Goal: Information Seeking & Learning: Compare options

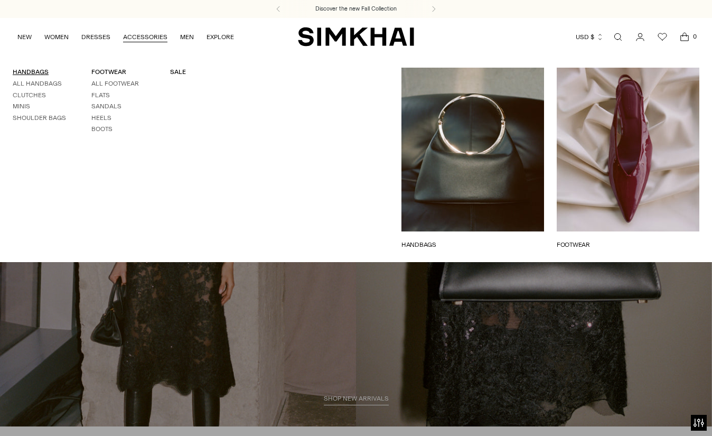
click at [34, 72] on link "HANDBAGS" at bounding box center [31, 71] width 36 height 7
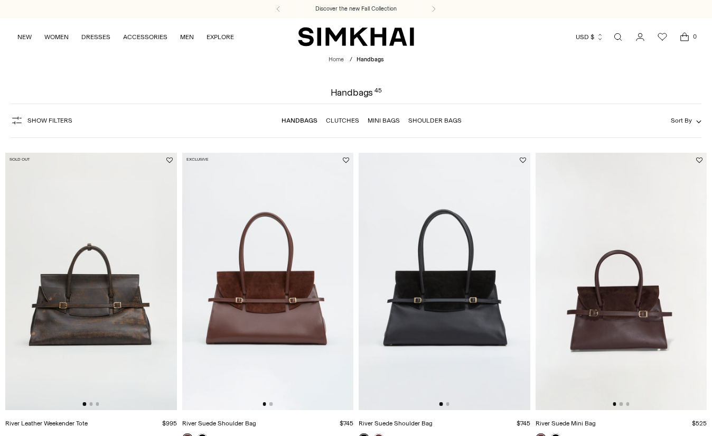
click at [89, 253] on img at bounding box center [91, 281] width 172 height 257
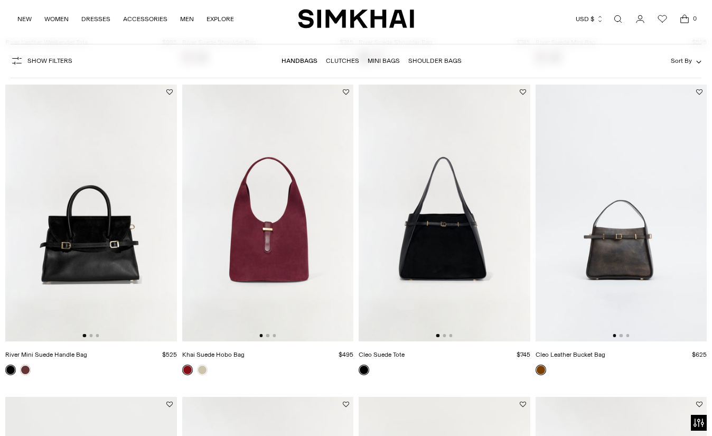
scroll to position [381, 0]
click at [339, 137] on img at bounding box center [268, 212] width 172 height 257
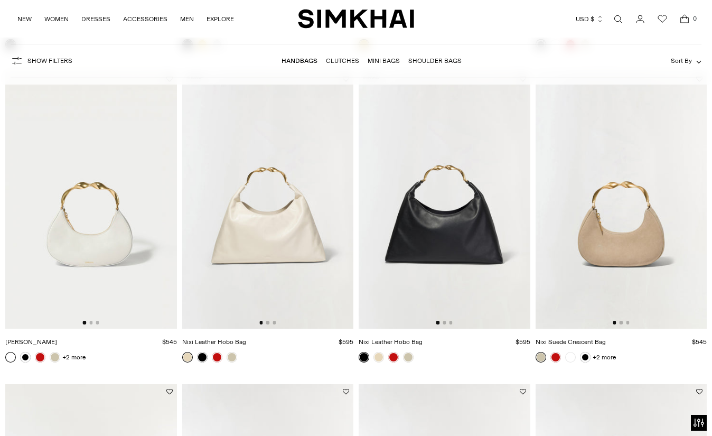
scroll to position [1501, 0]
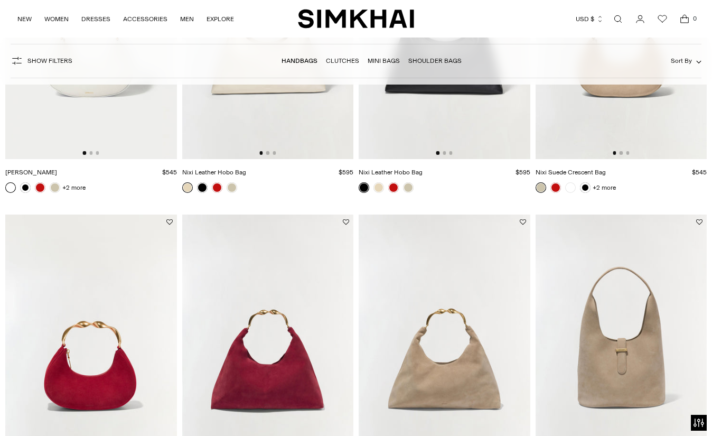
click at [436, 299] on img at bounding box center [445, 342] width 172 height 257
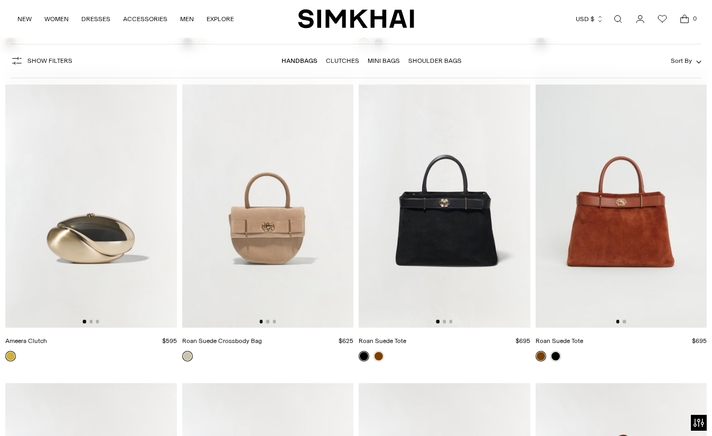
click at [483, 225] on img at bounding box center [445, 198] width 172 height 257
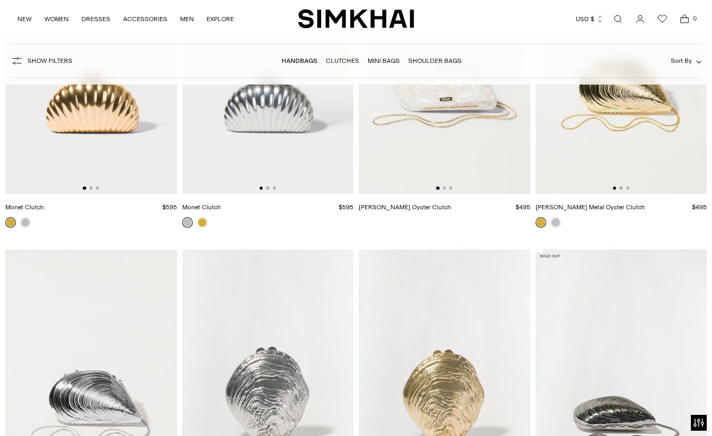
scroll to position [3021, 0]
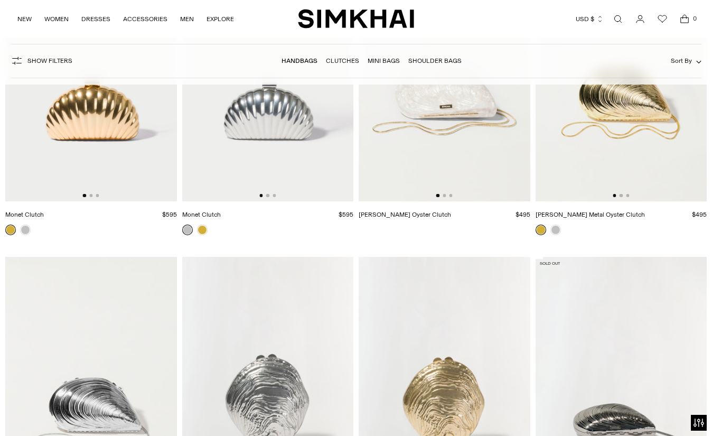
click at [307, 140] on img at bounding box center [268, 73] width 172 height 257
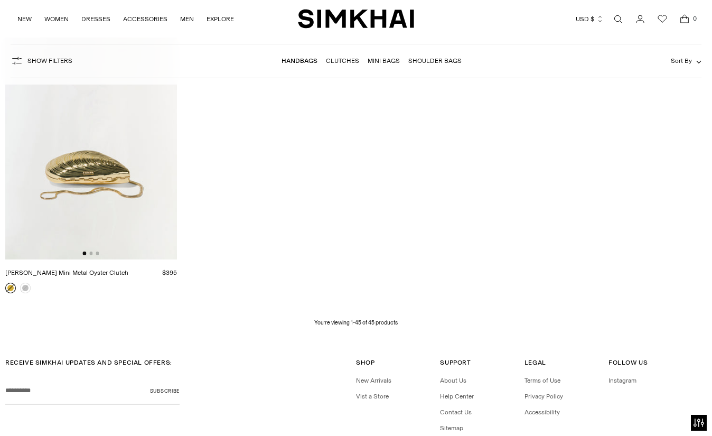
scroll to position [3668, 0]
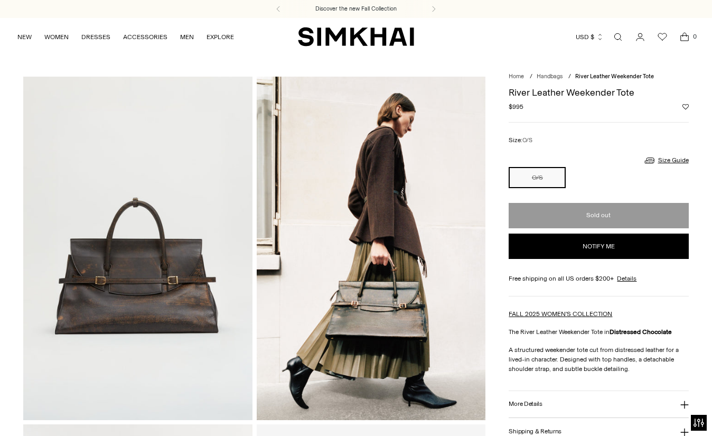
click at [445, 228] on img at bounding box center [371, 248] width 229 height 343
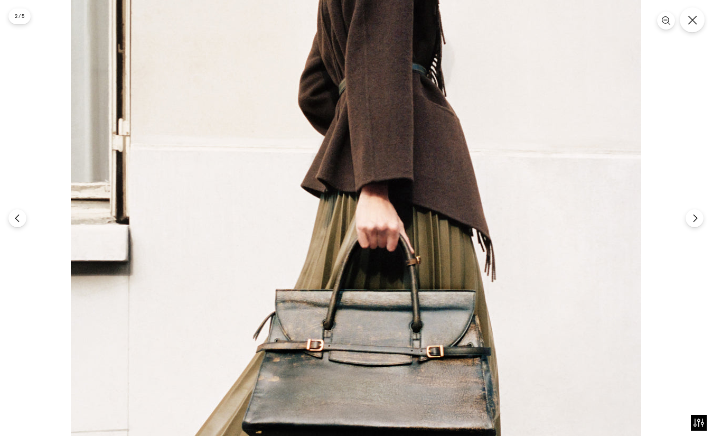
click at [699, 23] on button "Close" at bounding box center [692, 19] width 25 height 25
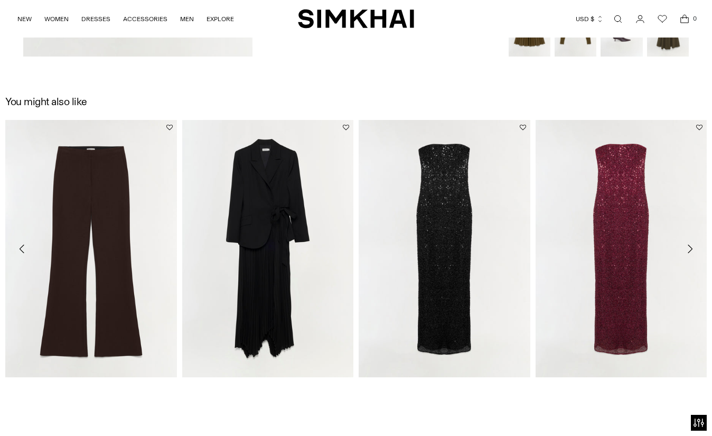
scroll to position [902, 0]
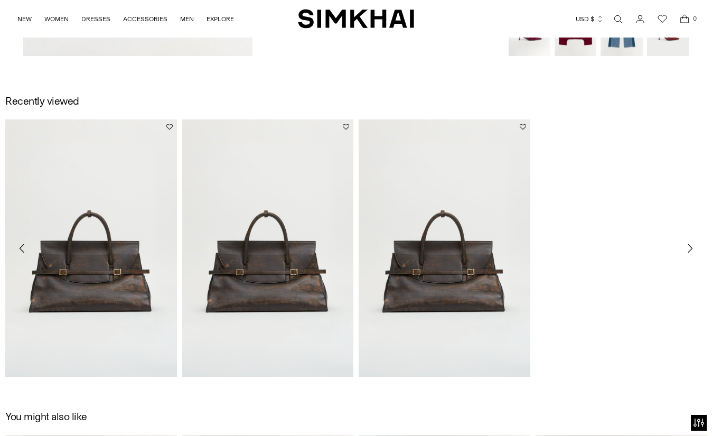
scroll to position [1061, 0]
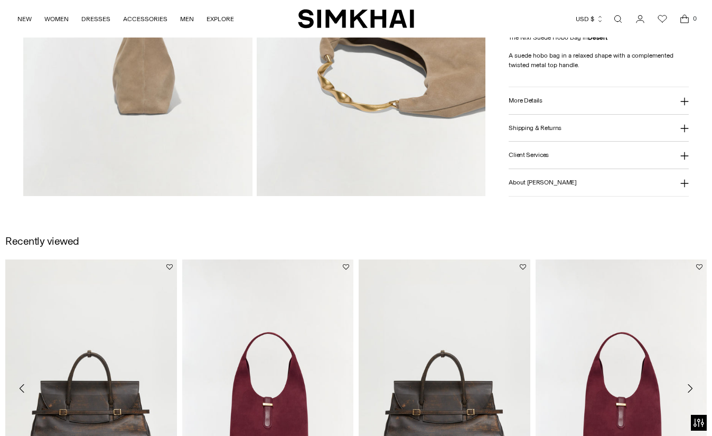
scroll to position [658, 0]
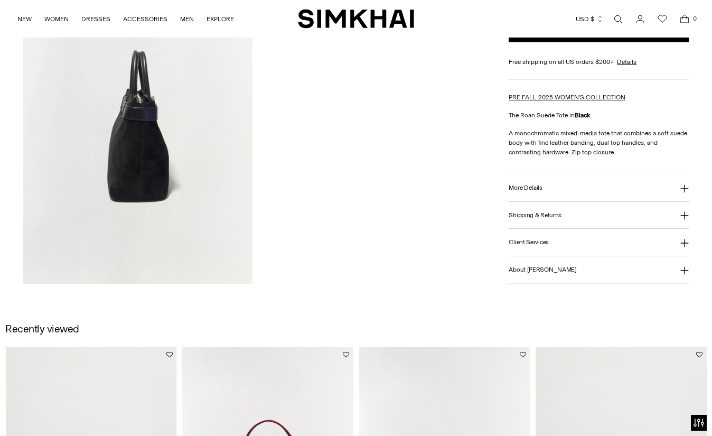
scroll to position [868, 0]
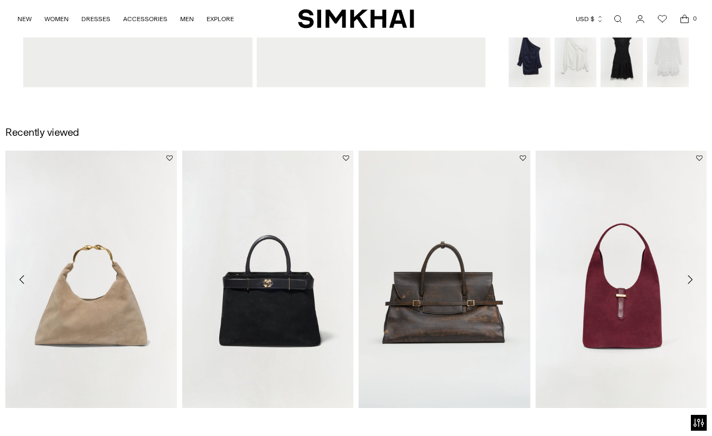
scroll to position [1030, 0]
